Goal: Complete application form: Complete application form

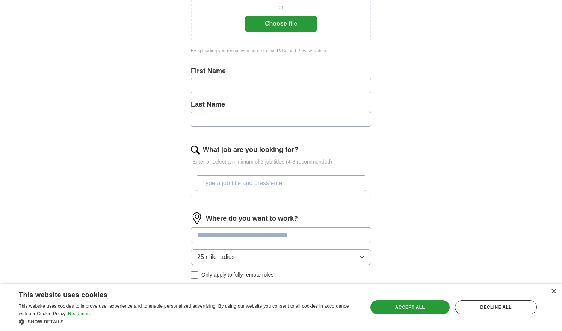
click at [236, 77] on div "First Name" at bounding box center [281, 82] width 180 height 33
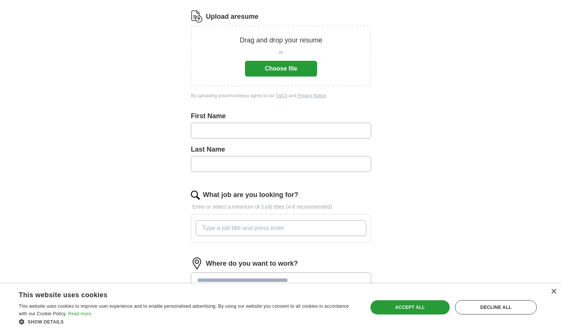
scroll to position [91, 0]
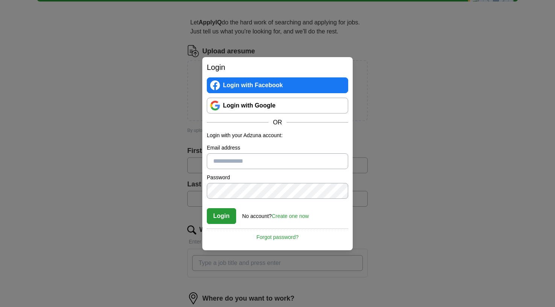
click at [335, 159] on input "Email address" at bounding box center [277, 161] width 141 height 16
type input "**********"
click at [221, 216] on button "Login" at bounding box center [221, 216] width 29 height 16
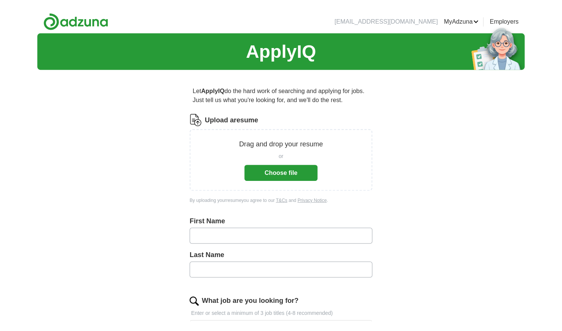
scroll to position [57, 0]
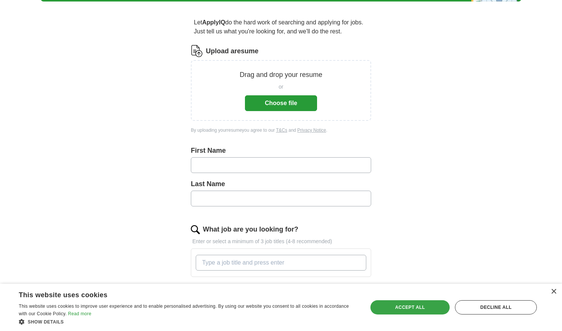
click at [408, 307] on div "Accept all" at bounding box center [410, 308] width 80 height 14
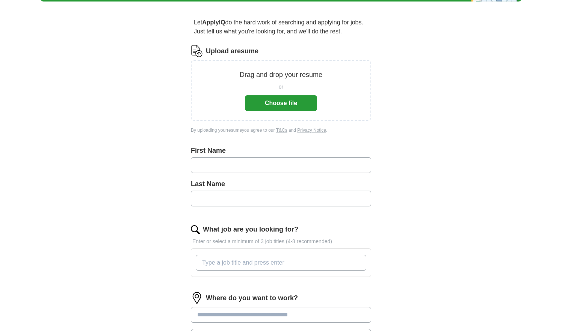
click at [274, 99] on button "Choose file" at bounding box center [281, 103] width 72 height 16
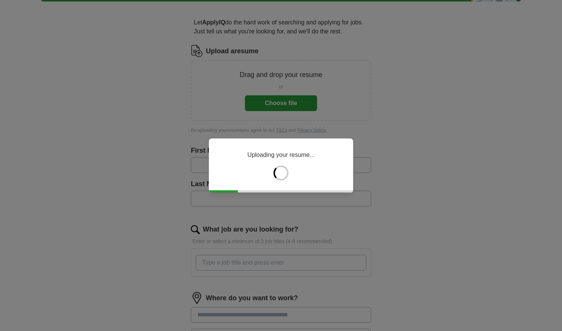
click at [344, 110] on div "Uploading your resume..." at bounding box center [281, 165] width 562 height 331
click at [410, 127] on div "Uploading your resume..." at bounding box center [281, 165] width 562 height 331
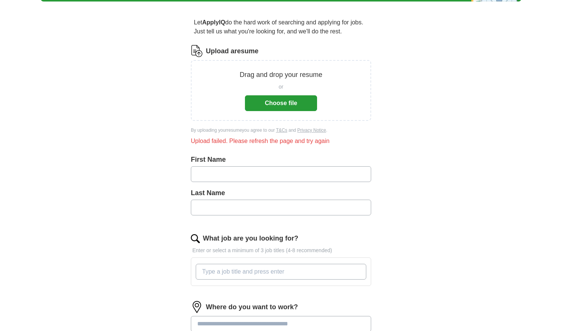
click at [260, 106] on button "Choose file" at bounding box center [281, 103] width 72 height 16
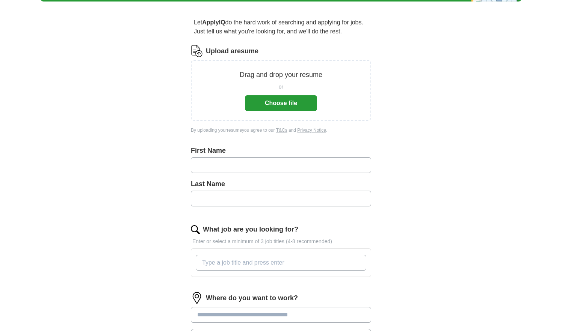
click at [270, 104] on button "Choose file" at bounding box center [281, 103] width 72 height 16
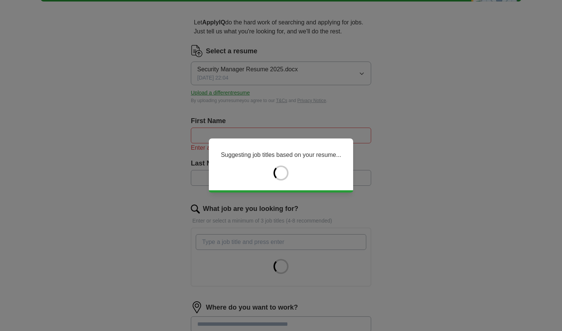
type input "******"
type input "********"
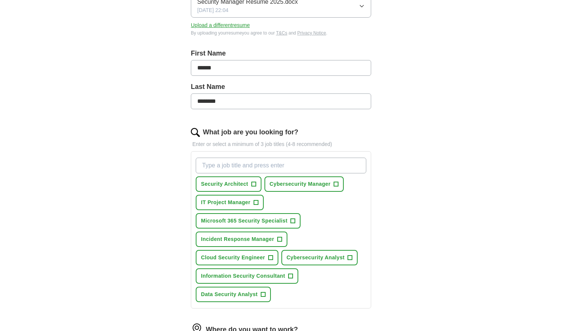
scroll to position [125, 0]
click at [338, 184] on span "+" at bounding box center [336, 184] width 5 height 6
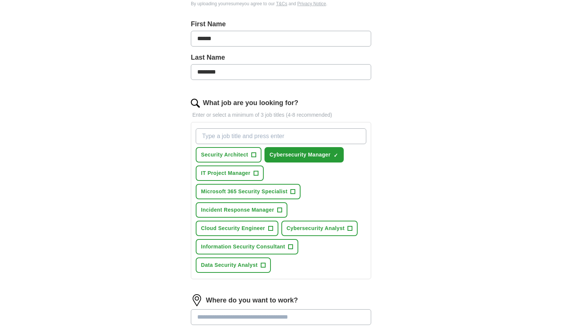
scroll to position [160, 0]
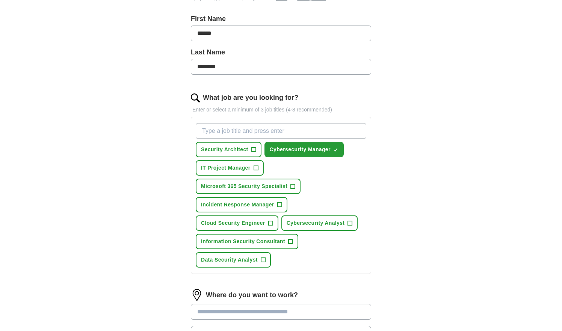
click at [255, 150] on span "+" at bounding box center [253, 150] width 5 height 6
click at [296, 187] on button "Microsoft 365 Security Specialist +" at bounding box center [248, 186] width 105 height 15
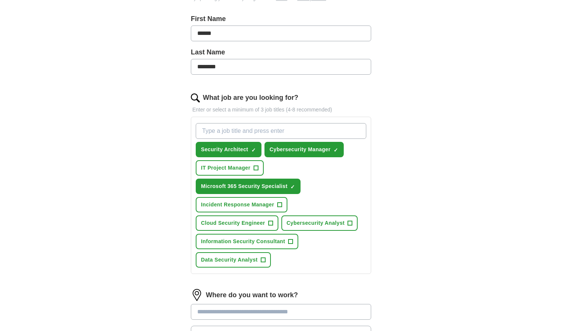
click at [273, 222] on button "Cloud Security Engineer +" at bounding box center [237, 223] width 83 height 15
click at [290, 186] on button "Microsoft 365 Security Specialist ✓ ×" at bounding box center [248, 186] width 105 height 15
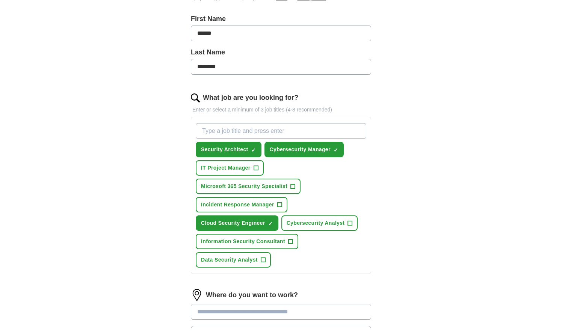
click at [344, 221] on button "Cybersecurity Analyst +" at bounding box center [319, 223] width 77 height 15
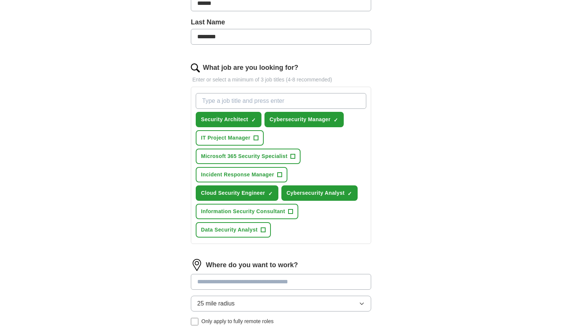
scroll to position [191, 0]
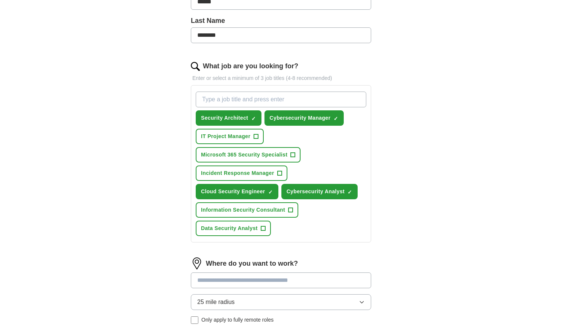
click at [256, 134] on span "+" at bounding box center [256, 137] width 5 height 6
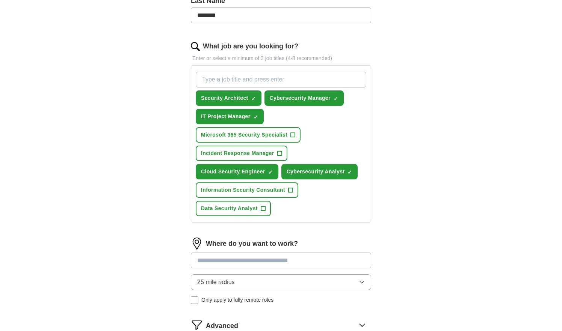
scroll to position [210, 0]
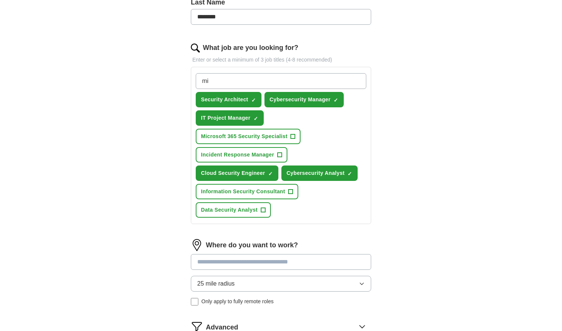
type input "m"
type input "e"
type input "iam engineer"
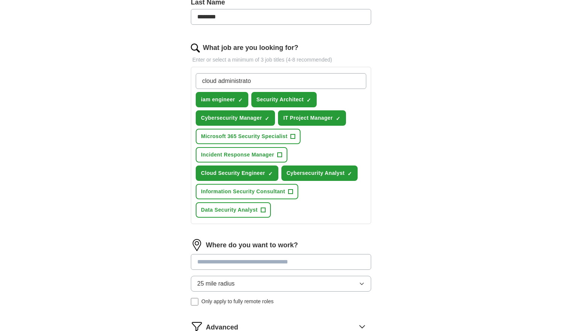
type input "cloud administrator"
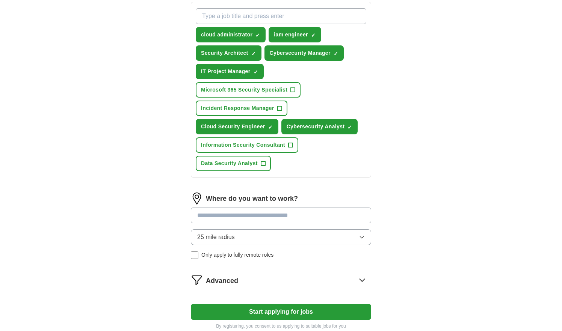
scroll to position [278, 0]
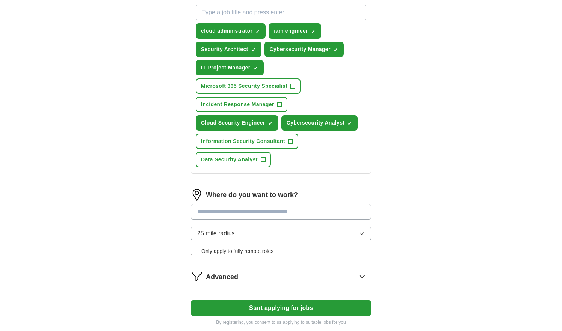
click at [238, 214] on input at bounding box center [281, 212] width 180 height 16
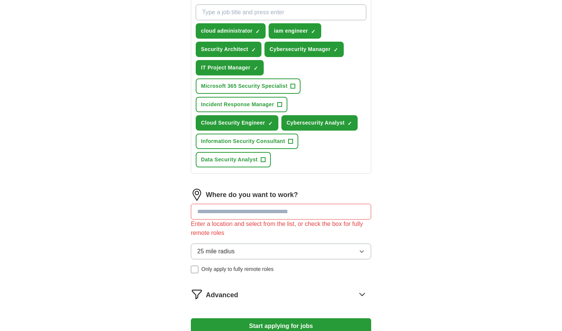
click at [219, 247] on div "25 mile radius Only apply to fully remote roles" at bounding box center [281, 259] width 180 height 30
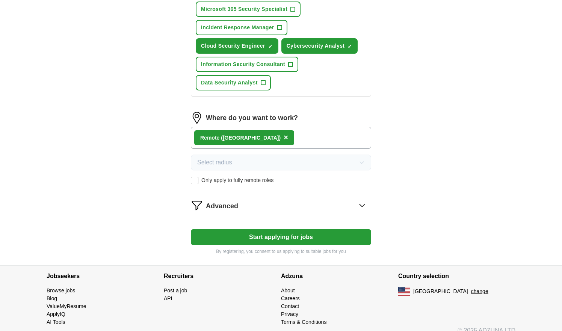
scroll to position [364, 0]
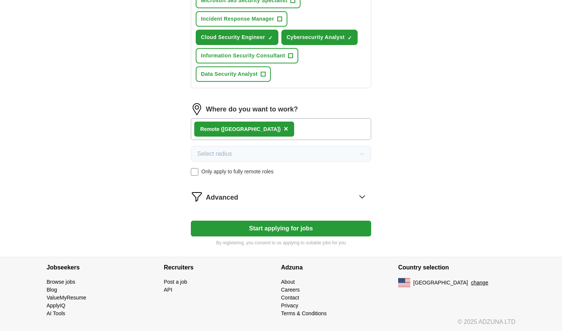
click at [258, 227] on button "Start applying for jobs" at bounding box center [281, 229] width 180 height 16
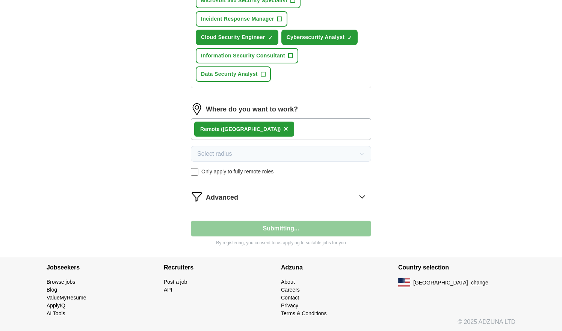
select select "**"
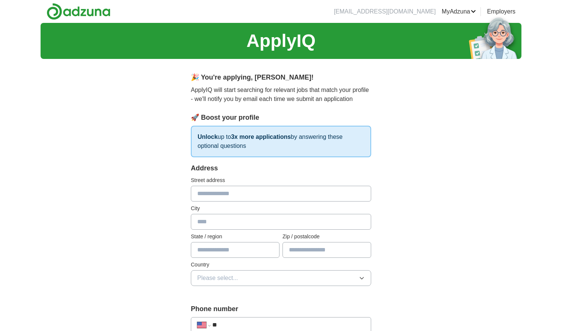
scroll to position [0, 0]
type input "****"
type input "**********"
type input "**"
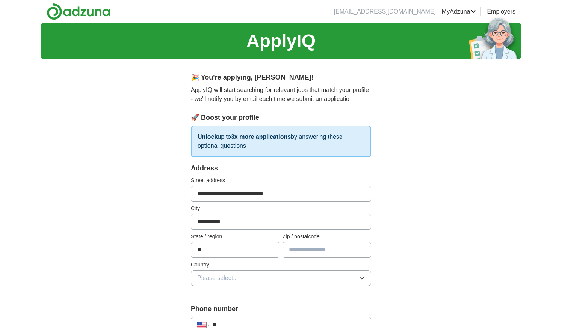
type input "**********"
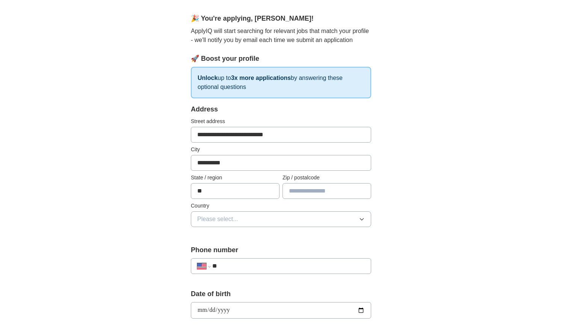
scroll to position [61, 0]
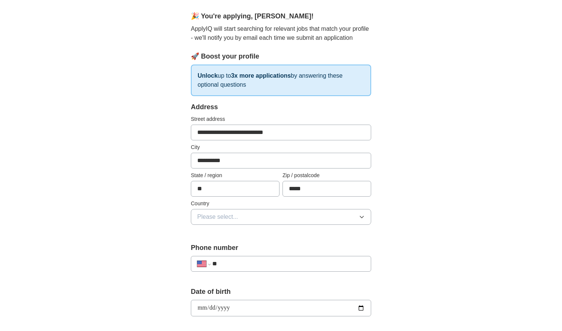
type input "*****"
click at [274, 219] on button "Please select..." at bounding box center [281, 217] width 180 height 16
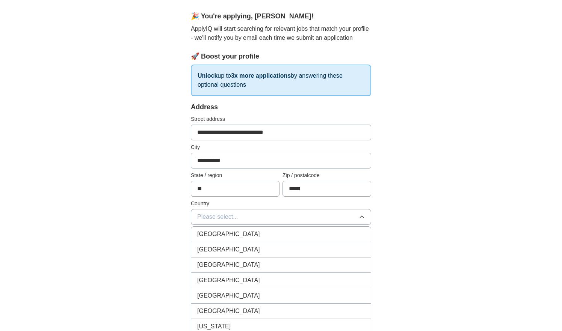
click at [257, 243] on li "United States" at bounding box center [281, 249] width 180 height 15
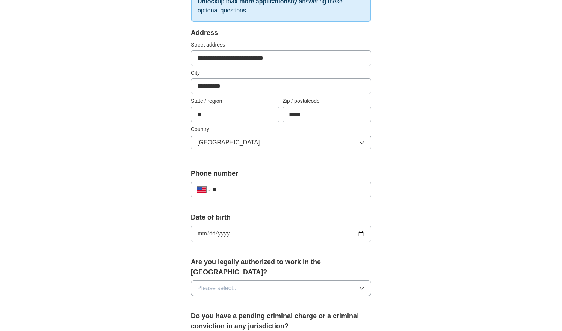
scroll to position [138, 0]
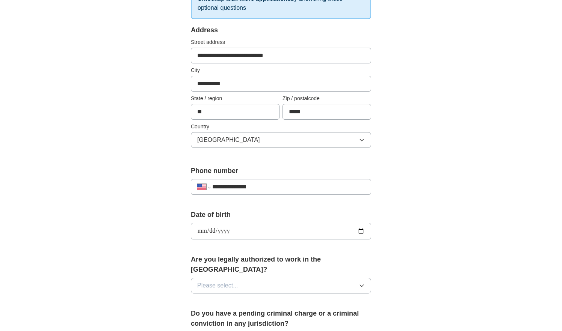
type input "**********"
click at [269, 213] on label "Date of birth" at bounding box center [281, 215] width 180 height 10
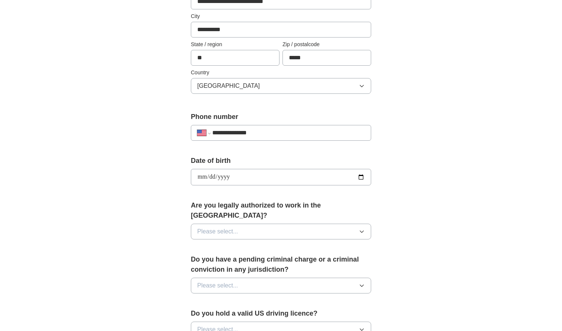
scroll to position [225, 0]
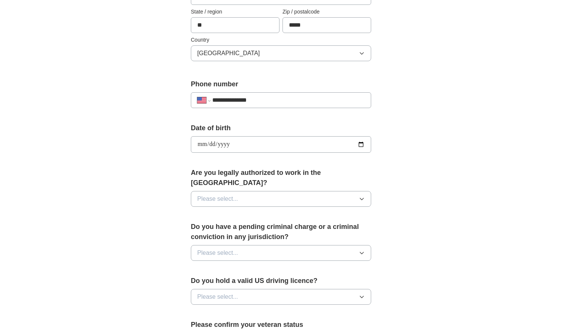
click at [245, 193] on button "Please select..." at bounding box center [281, 199] width 180 height 16
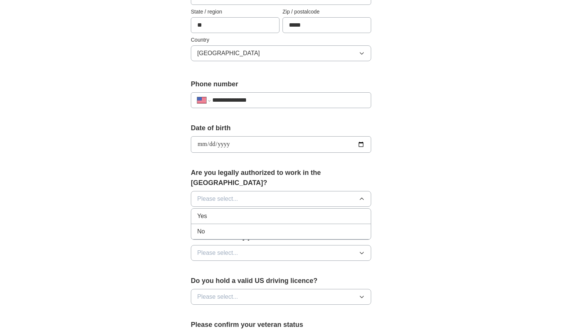
click at [237, 212] on div "Yes" at bounding box center [281, 216] width 168 height 9
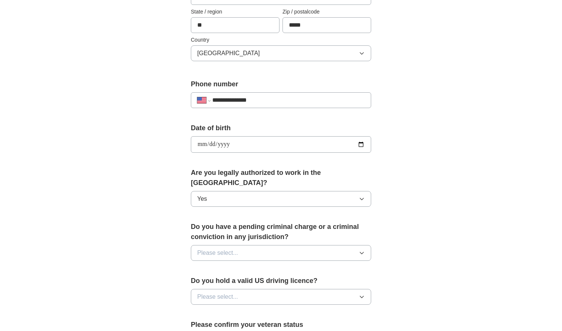
click at [240, 248] on button "Please select..." at bounding box center [281, 253] width 180 height 16
click at [245, 266] on div "Yes" at bounding box center [281, 270] width 168 height 9
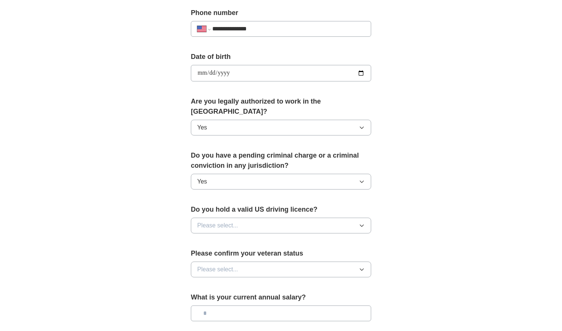
scroll to position [298, 0]
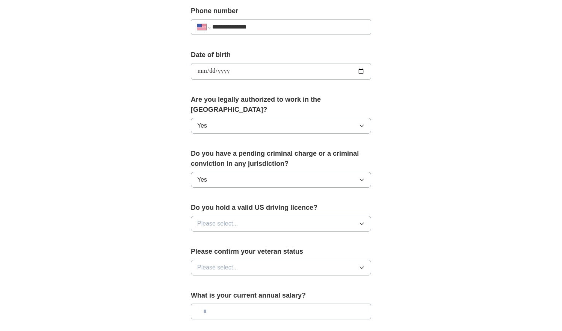
click at [236, 172] on button "Yes" at bounding box center [281, 180] width 180 height 16
click at [234, 209] on li "No" at bounding box center [281, 213] width 180 height 15
click at [233, 219] on span "Please select..." at bounding box center [217, 223] width 41 height 9
click at [234, 237] on div "Yes" at bounding box center [281, 241] width 168 height 9
click at [233, 263] on span "Please select..." at bounding box center [217, 267] width 41 height 9
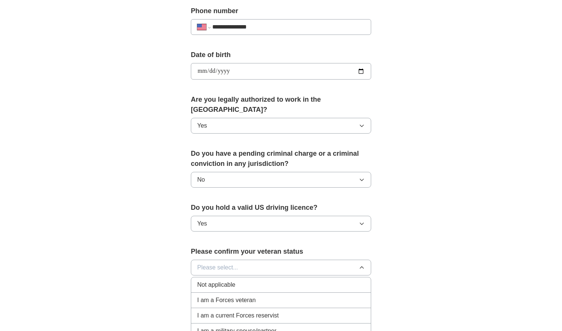
click at [233, 281] on span "Not applicable" at bounding box center [216, 285] width 38 height 9
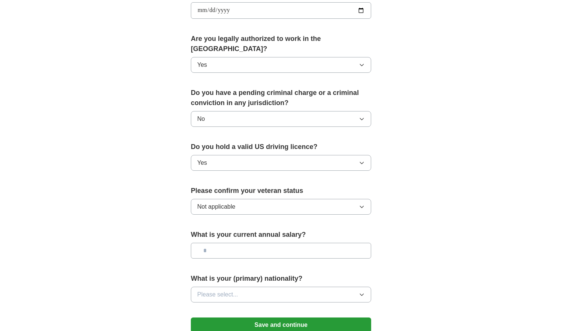
scroll to position [362, 0]
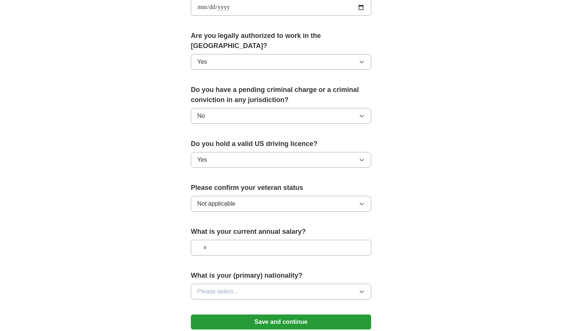
click at [247, 196] on button "Not applicable" at bounding box center [281, 204] width 180 height 16
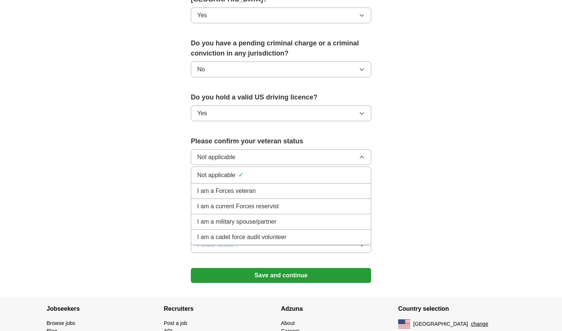
scroll to position [415, 0]
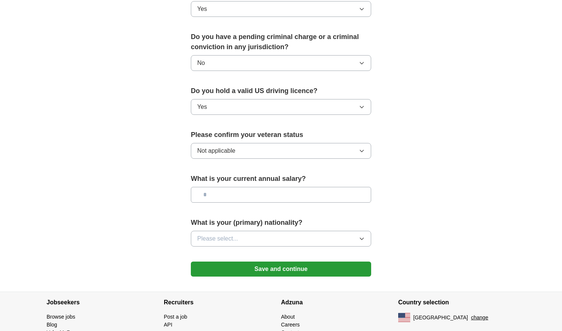
click at [272, 187] on input "text" at bounding box center [281, 195] width 180 height 16
type input "**"
type input "********"
click at [280, 231] on button "Please select..." at bounding box center [281, 239] width 180 height 16
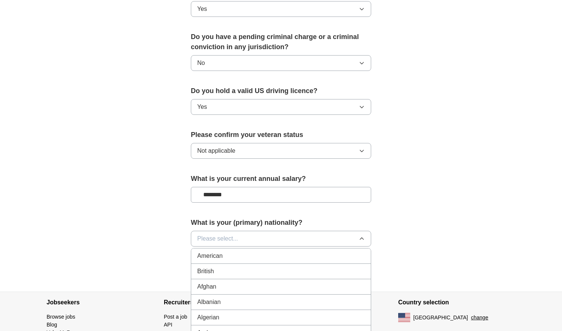
scroll to position [8, 0]
click at [261, 246] on li "American" at bounding box center [281, 248] width 180 height 15
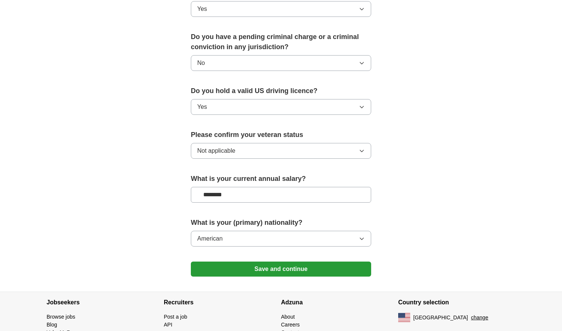
click at [370, 203] on form "**********" at bounding box center [281, 16] width 180 height 536
click at [298, 263] on button "Save and continue" at bounding box center [281, 269] width 180 height 15
click at [303, 262] on button "Save and continue" at bounding box center [281, 269] width 180 height 15
